Goal: Information Seeking & Learning: Learn about a topic

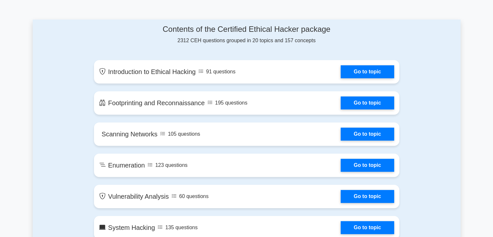
scroll to position [292, 0]
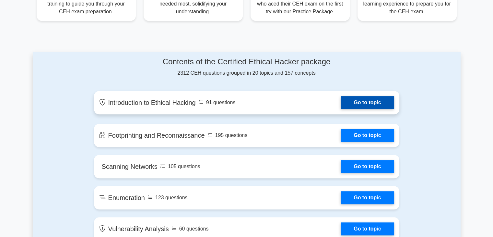
click at [367, 104] on link "Go to topic" at bounding box center [367, 102] width 53 height 13
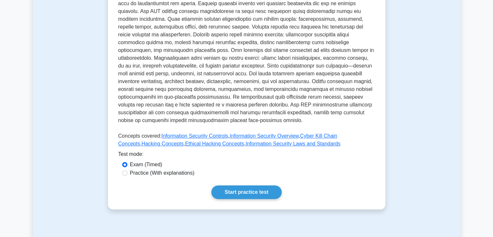
scroll to position [259, 0]
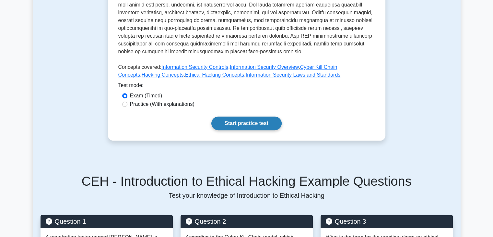
click at [244, 118] on link "Start practice test" at bounding box center [246, 123] width 70 height 14
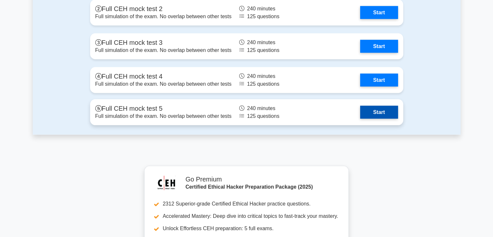
scroll to position [1232, 0]
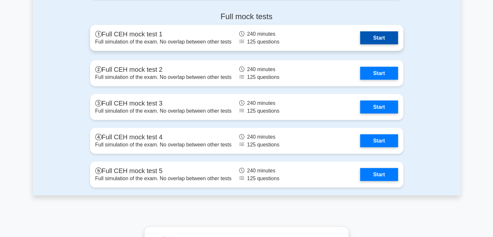
click at [384, 38] on link "Start" at bounding box center [379, 37] width 38 height 13
